Goal: Task Accomplishment & Management: Use online tool/utility

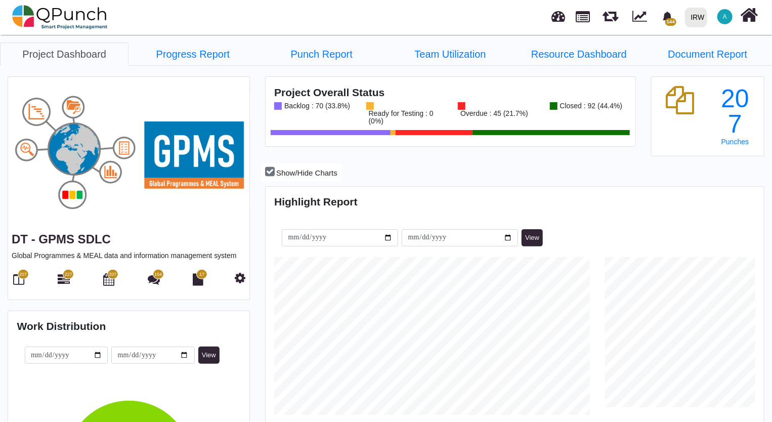
click at [20, 276] on span "207" at bounding box center [23, 274] width 8 height 7
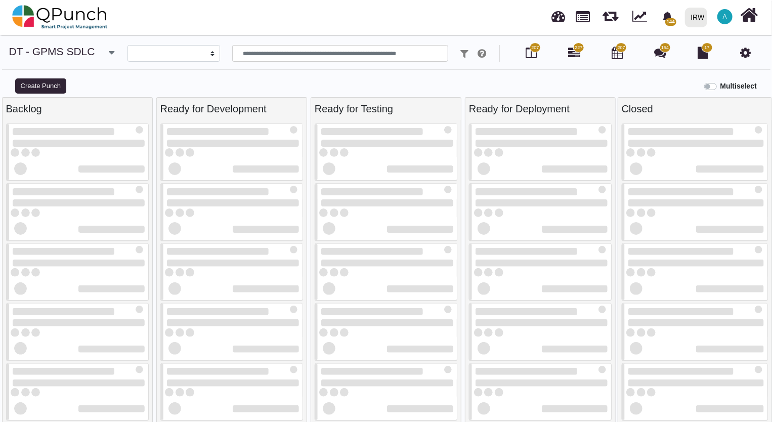
select select
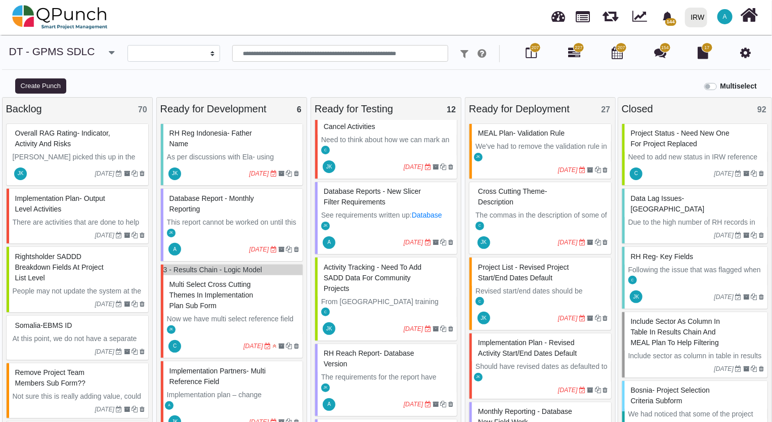
scroll to position [152, 0]
click at [383, 224] on p "See requirements written up: Database Reports - New Slicer Filter Requirements.…" at bounding box center [387, 225] width 132 height 32
click at [383, 224] on div "Database Reports - New Slicer Filter Requirements See requirements written up: …" at bounding box center [386, 217] width 143 height 73
select select "**********"
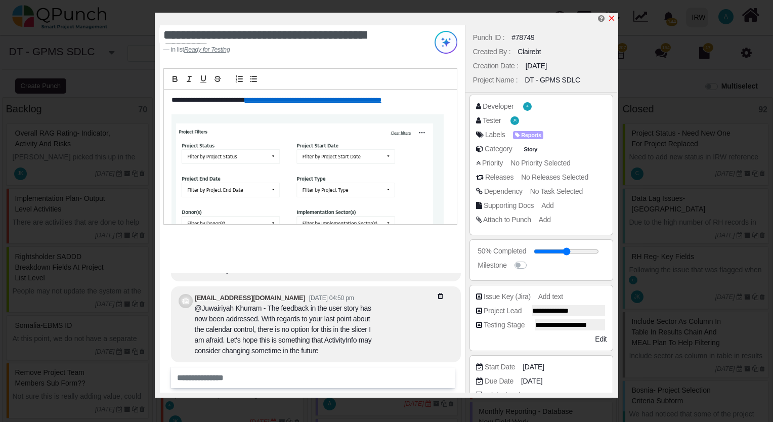
click at [612, 18] on icon "x" at bounding box center [612, 19] width 6 height 6
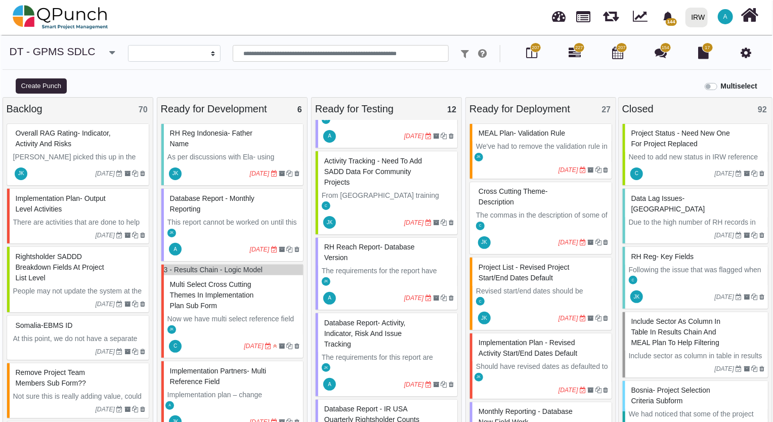
scroll to position [260, 0]
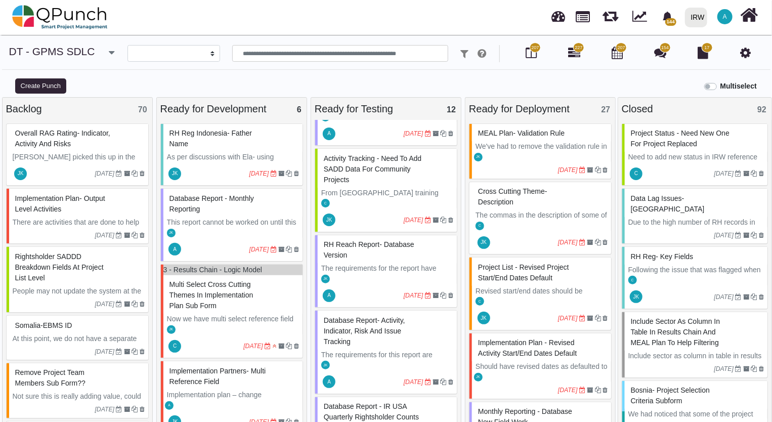
click at [361, 273] on p "The requirements for the report have been written up and can be accessed here- …" at bounding box center [387, 284] width 132 height 42
click at [361, 273] on div "RH Reach Report- Database Version The requirements for the report have been wri…" at bounding box center [386, 271] width 143 height 73
select select "**********"
